Goal: Check status: Check status

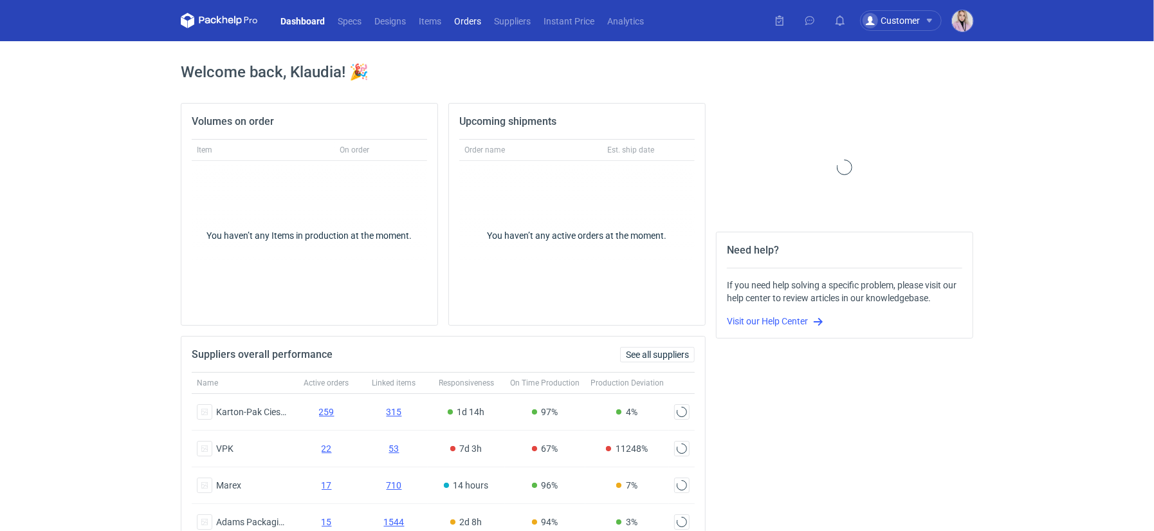
click at [469, 21] on link "Orders" at bounding box center [468, 20] width 40 height 15
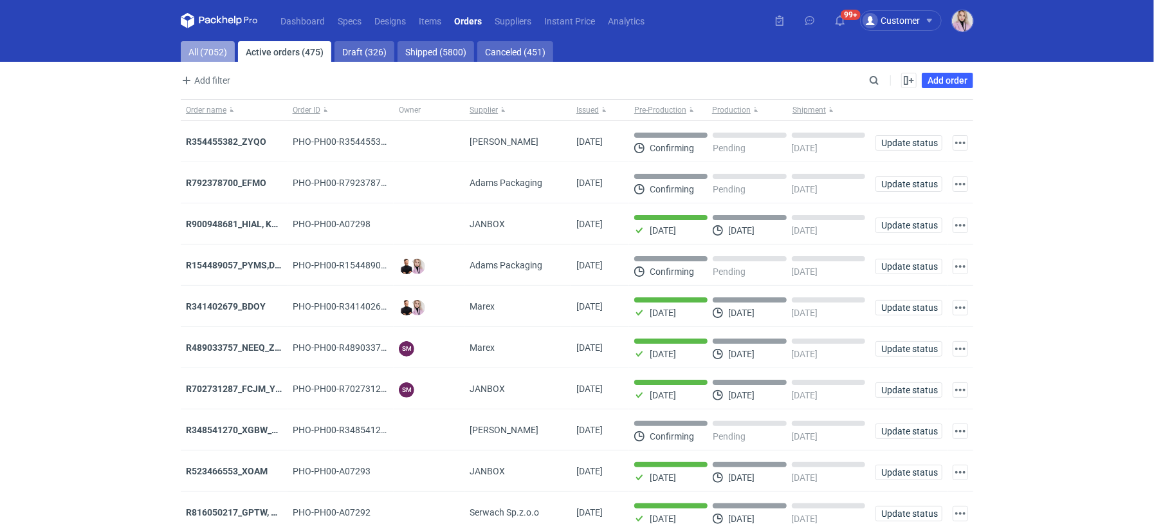
click at [209, 53] on link "All (7052)" at bounding box center [208, 51] width 54 height 21
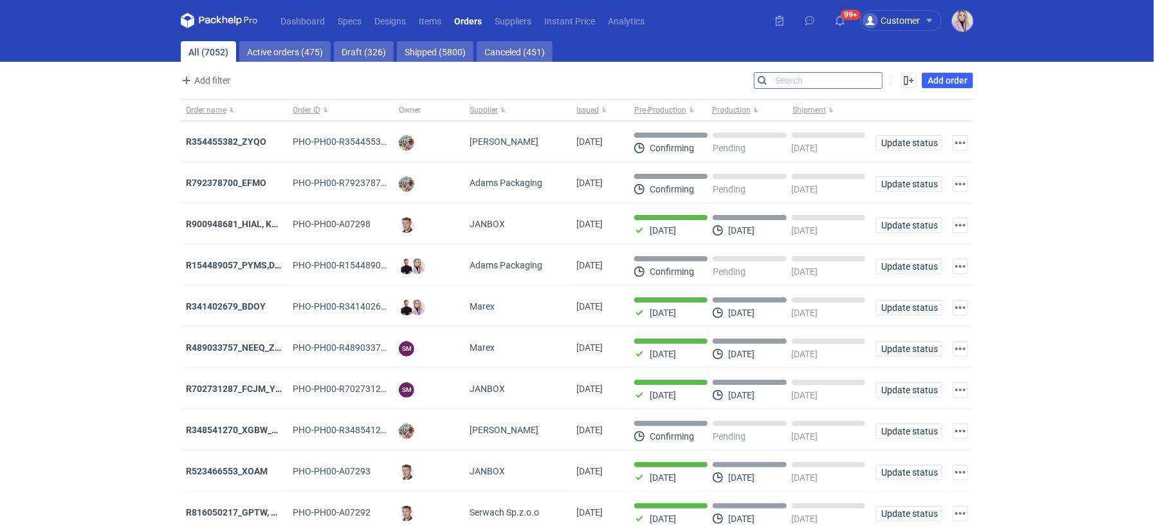
click at [870, 77] on input "Search" at bounding box center [818, 80] width 127 height 15
click at [871, 78] on input "Search" at bounding box center [818, 80] width 127 height 15
paste input "R467631634_JDJL"
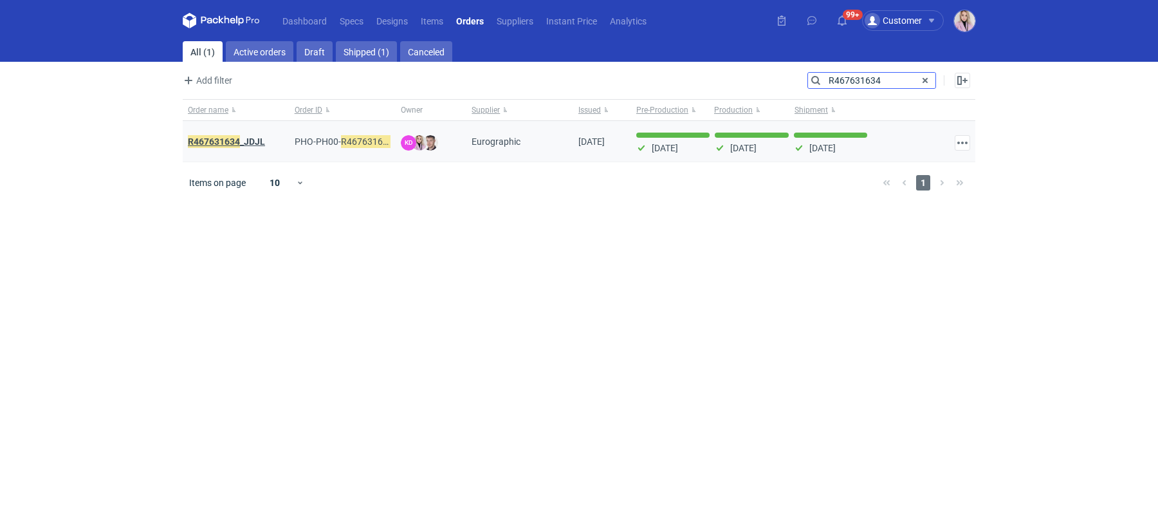
type input "R467631634"
click at [232, 140] on em "R467631634" at bounding box center [214, 141] width 52 height 14
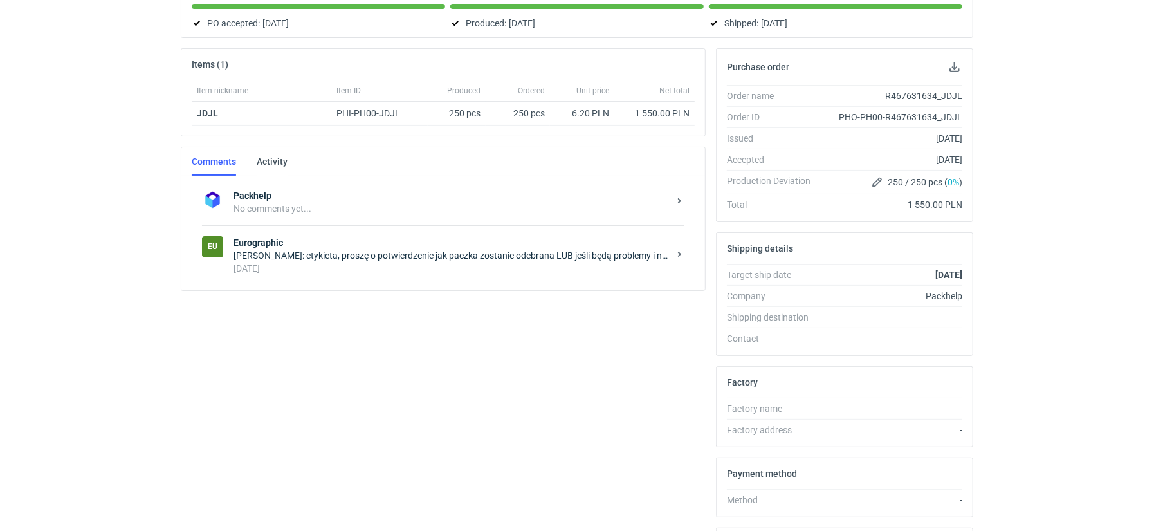
scroll to position [170, 0]
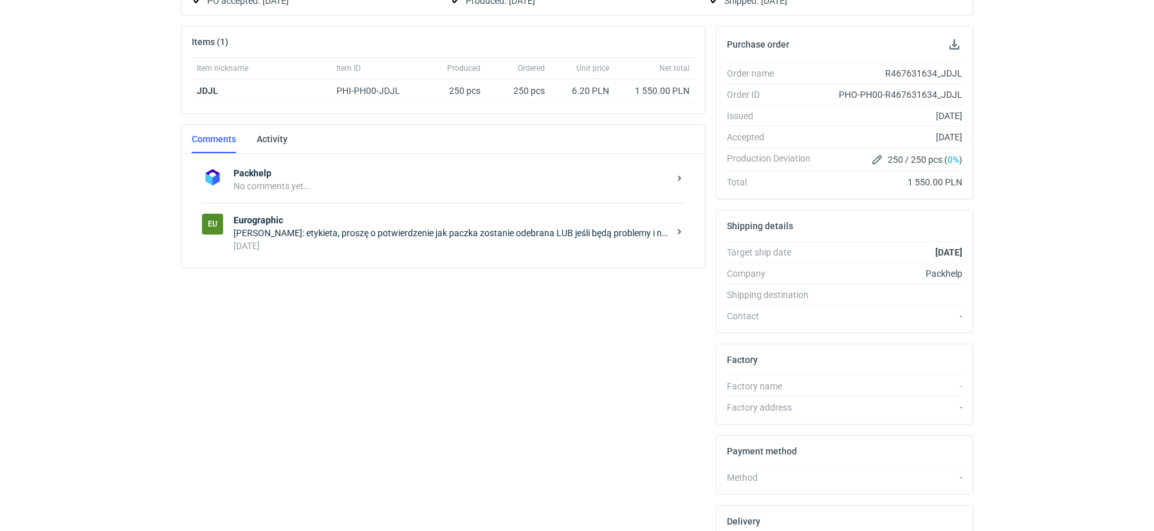
click at [390, 229] on div "[PERSON_NAME]: etykieta, proszę o potwierdzenie jak paczka zostanie odebrana LU…" at bounding box center [452, 232] width 436 height 13
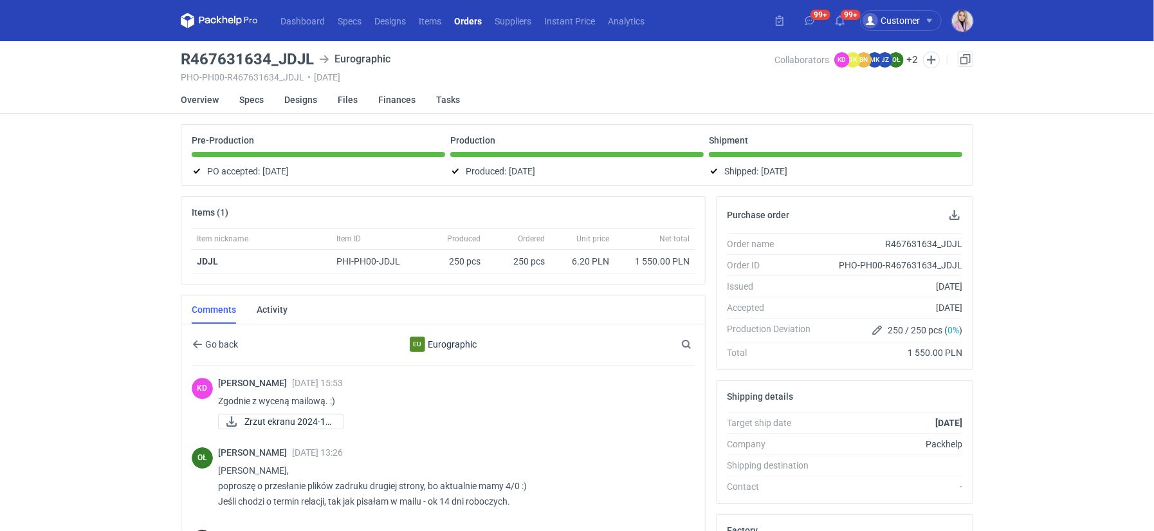
click at [245, 55] on h3 "R467631634_JDJL" at bounding box center [247, 58] width 133 height 15
click at [245, 56] on h3 "R467631634_JDJL" at bounding box center [247, 58] width 133 height 15
copy h3 "R467631634_JDJL"
